Goal: Transaction & Acquisition: Obtain resource

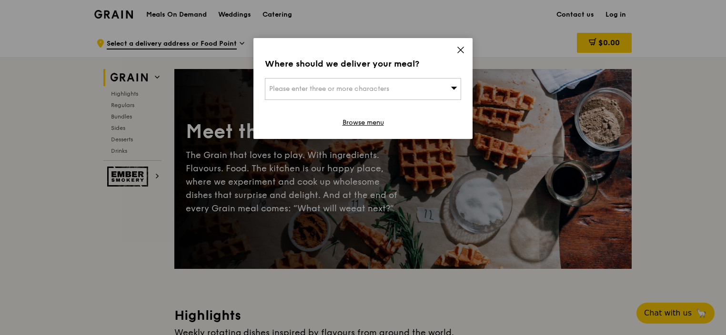
click at [462, 49] on icon at bounding box center [460, 50] width 9 height 9
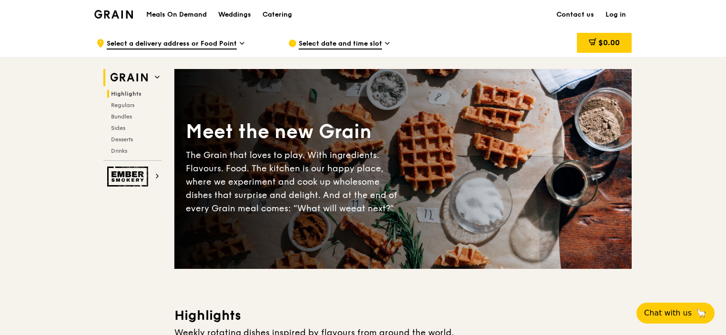
click at [128, 94] on span "Highlights" at bounding box center [126, 93] width 30 height 7
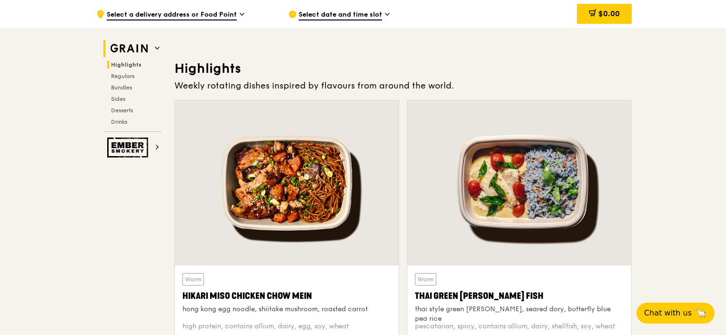
scroll to position [269, 0]
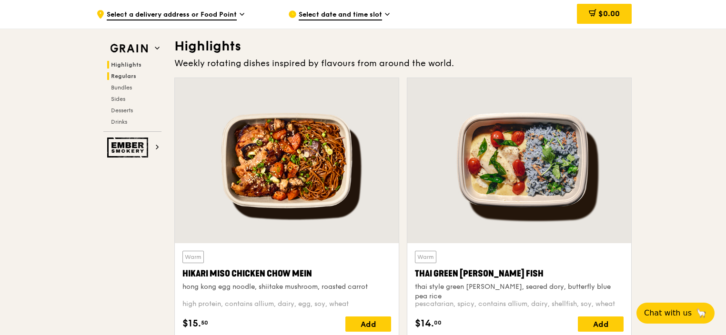
click at [123, 77] on span "Regulars" at bounding box center [123, 76] width 25 height 7
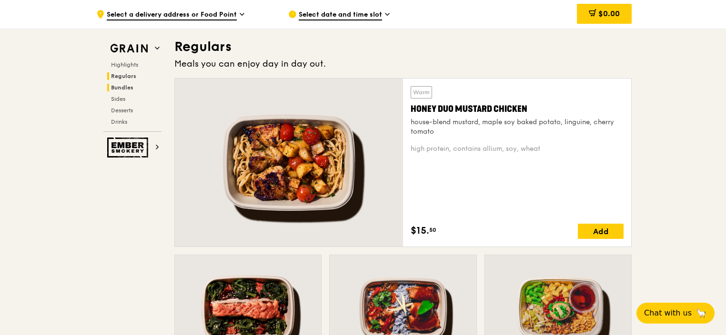
click at [122, 90] on span "Bundles" at bounding box center [122, 87] width 22 height 7
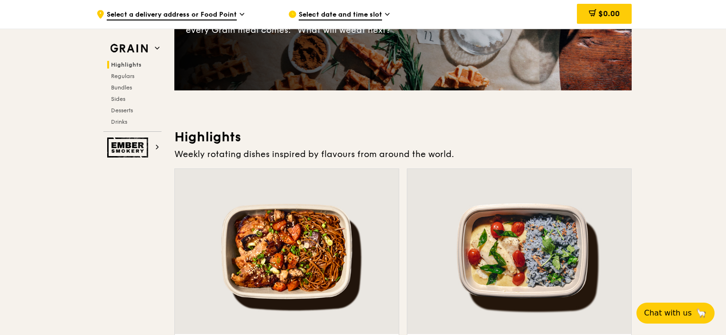
scroll to position [0, 0]
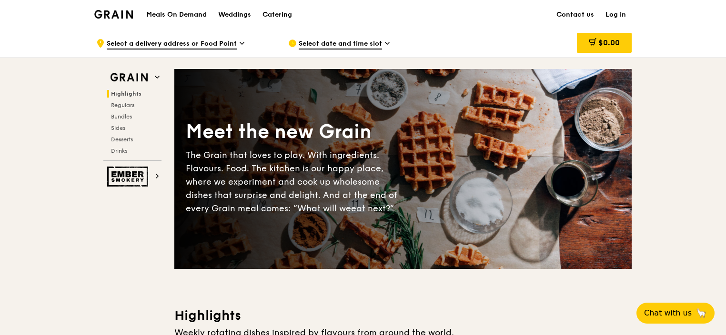
click at [187, 16] on h1 "Meals On Demand" at bounding box center [176, 15] width 60 height 10
click at [181, 12] on h1 "Meals On Demand" at bounding box center [176, 15] width 60 height 10
click at [271, 13] on div "Catering" at bounding box center [277, 14] width 30 height 29
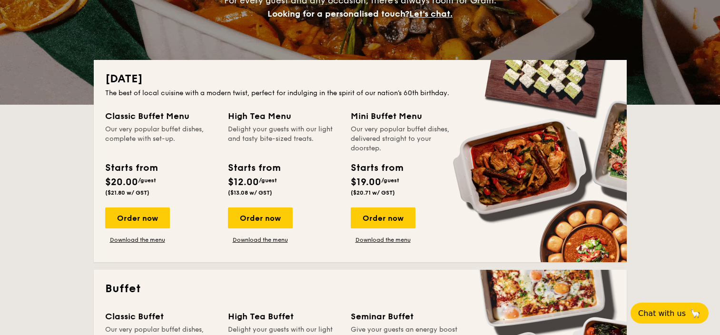
drag, startPoint x: 356, startPoint y: 127, endPoint x: 360, endPoint y: 146, distance: 19.4
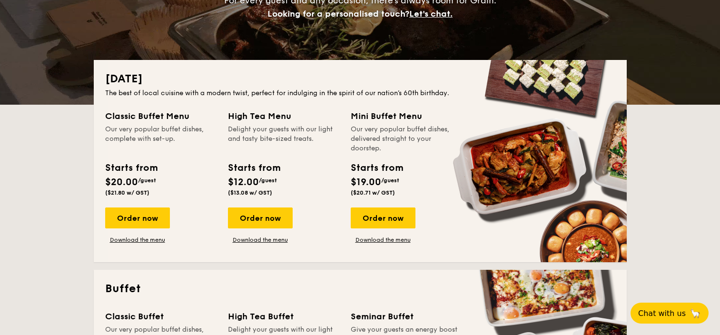
click at [360, 145] on div "Our very popular buffet dishes, delivered straight to your doorstep." at bounding box center [406, 139] width 111 height 29
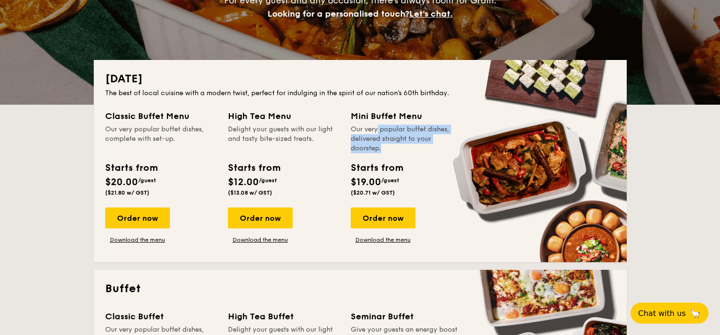
click at [360, 145] on div "Our very popular buffet dishes, delivered straight to your doorstep." at bounding box center [406, 139] width 111 height 29
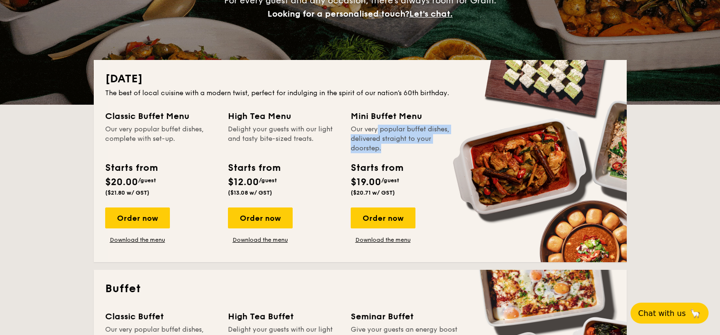
click at [363, 144] on div "Our very popular buffet dishes, delivered straight to your doorstep." at bounding box center [406, 139] width 111 height 29
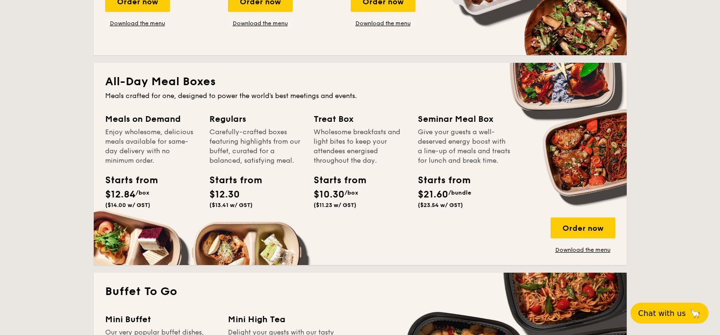
scroll to position [597, 0]
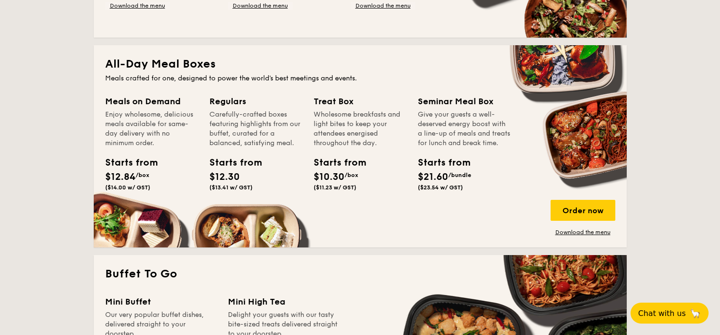
drag, startPoint x: 448, startPoint y: 120, endPoint x: 449, endPoint y: 135, distance: 14.4
click at [449, 134] on div "Give your guests a well-deserved energy boost with a line-up of meals and treat…" at bounding box center [464, 129] width 93 height 38
click at [447, 148] on div "Give your guests a well-deserved energy boost with a line-up of meals and treat…" at bounding box center [464, 129] width 93 height 38
click at [580, 232] on link "Download the menu" at bounding box center [583, 233] width 65 height 8
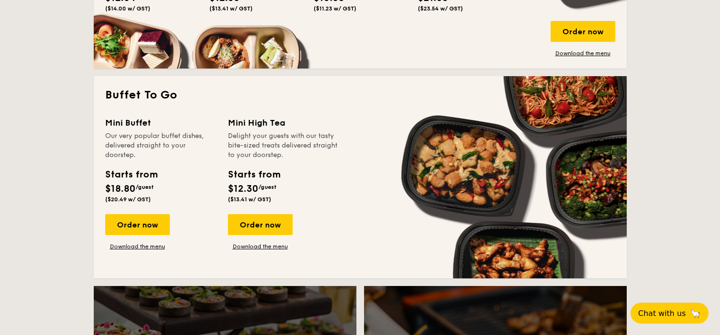
scroll to position [778, 0]
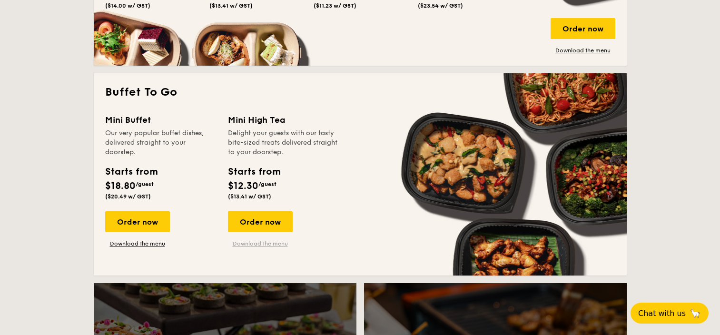
click at [261, 242] on link "Download the menu" at bounding box center [260, 244] width 65 height 8
click at [132, 243] on link "Download the menu" at bounding box center [137, 244] width 65 height 8
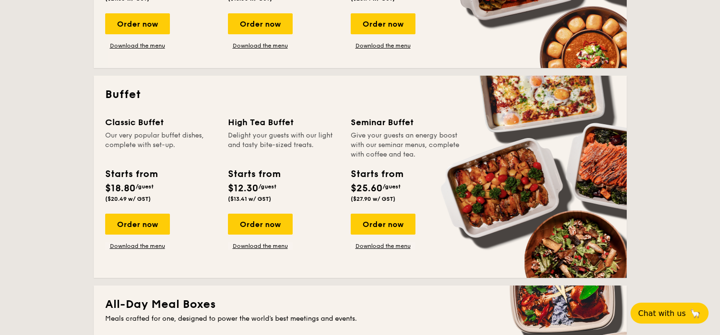
scroll to position [357, 0]
